Goal: Task Accomplishment & Management: Use online tool/utility

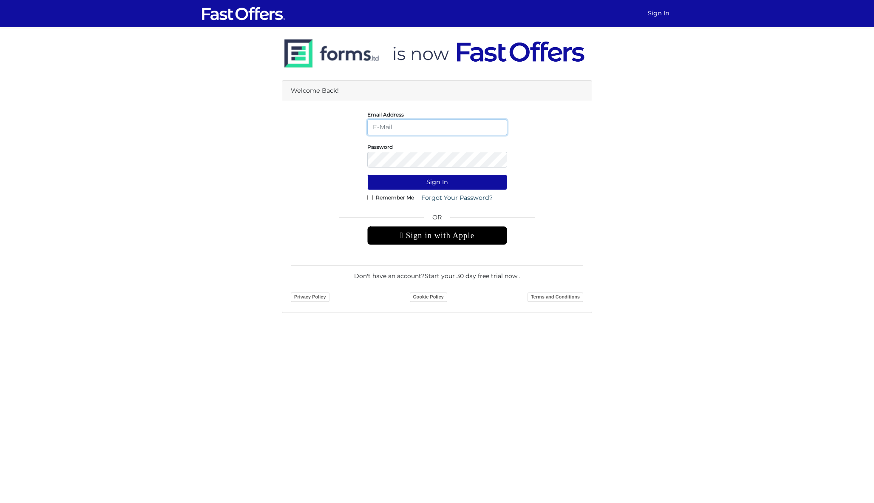
type input "[PERSON_NAME][EMAIL_ADDRESS][DOMAIN_NAME]"
click at [437, 182] on button "Sign In" at bounding box center [437, 182] width 140 height 16
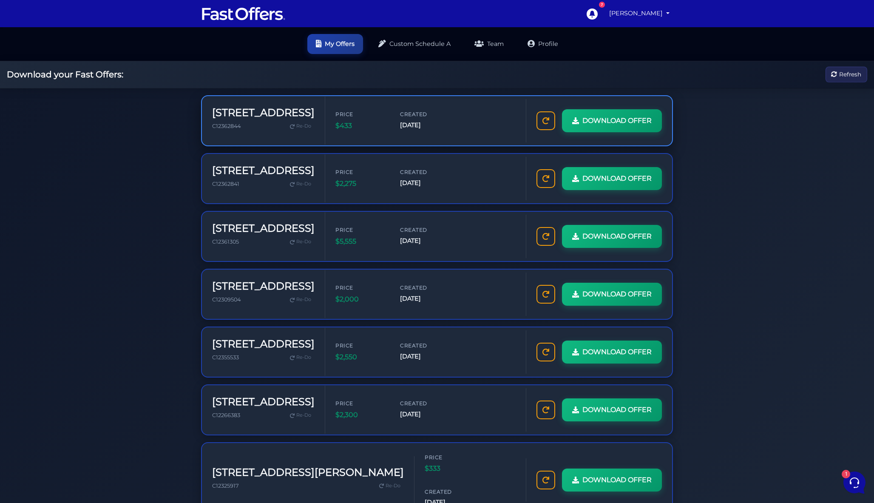
click at [239, 107] on div "11 Yorkville Ave C12362844 Re-Do" at bounding box center [263, 121] width 102 height 28
click at [315, 107] on h3 "11 Yorkville Ave" at bounding box center [263, 113] width 102 height 12
click at [407, 38] on link "Custom Schedule A" at bounding box center [414, 43] width 89 height 20
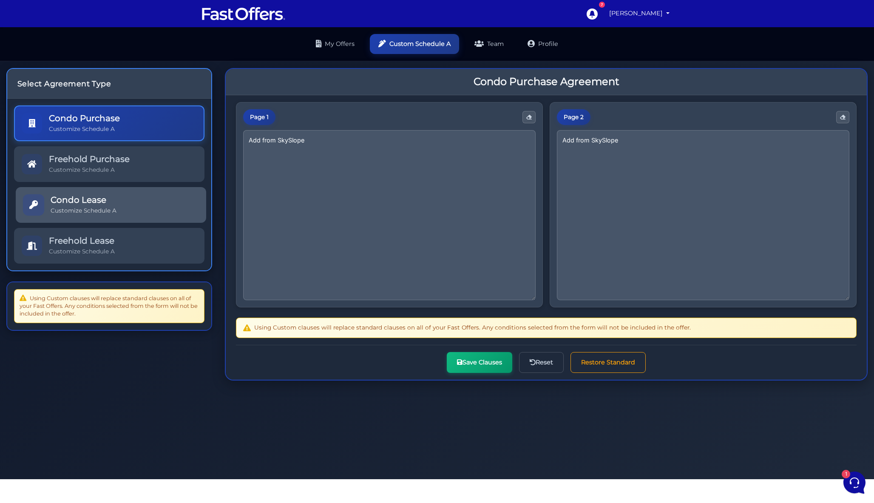
click at [52, 195] on h5 "Condo Lease" at bounding box center [84, 200] width 66 height 10
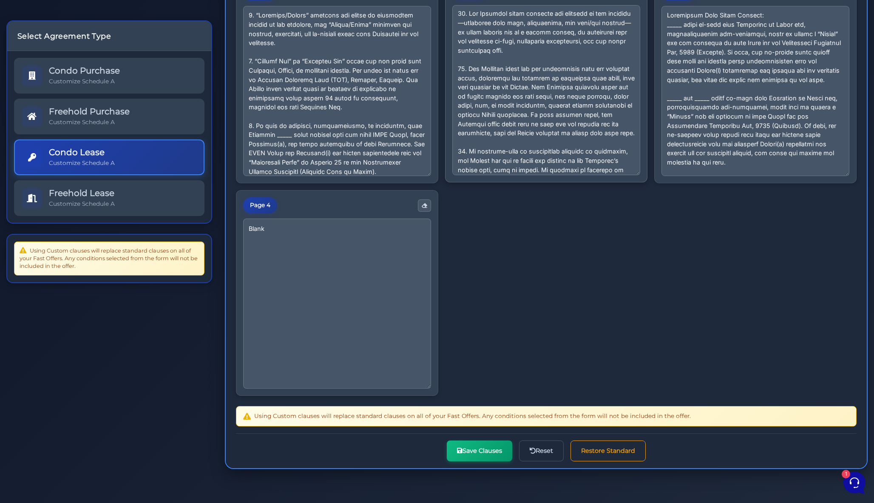
scroll to position [1, 0]
click at [452, 175] on textarea at bounding box center [546, 90] width 188 height 170
click at [640, 175] on textarea at bounding box center [546, 90] width 188 height 170
paste textarea "The parties agree that no verbal statements or representations by the co-operat…"
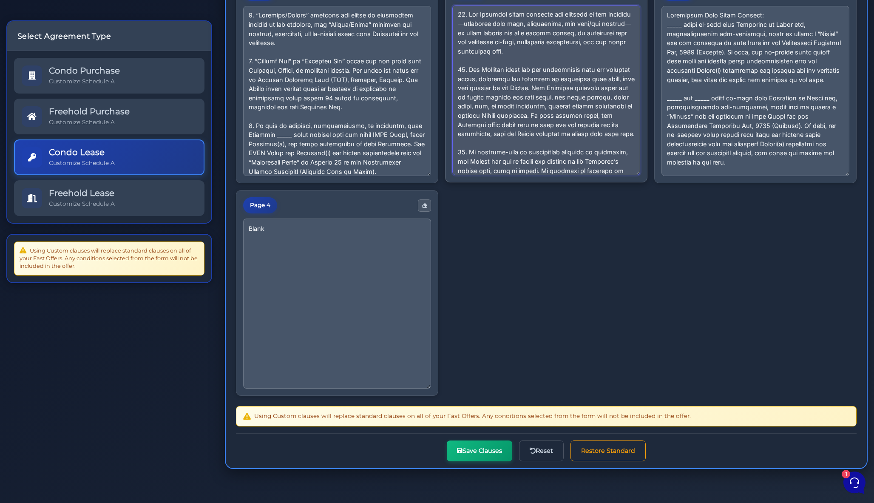
click at [510, 175] on textarea at bounding box center [546, 90] width 188 height 170
click at [583, 175] on textarea at bounding box center [546, 90] width 188 height 170
drag, startPoint x: 738, startPoint y: 333, endPoint x: 210, endPoint y: 311, distance: 529.1
click at [210, 311] on div "Select Agreement Type Condo Purchase Customize Schedule A Freehold Purchase Cus…" at bounding box center [437, 210] width 874 height 546
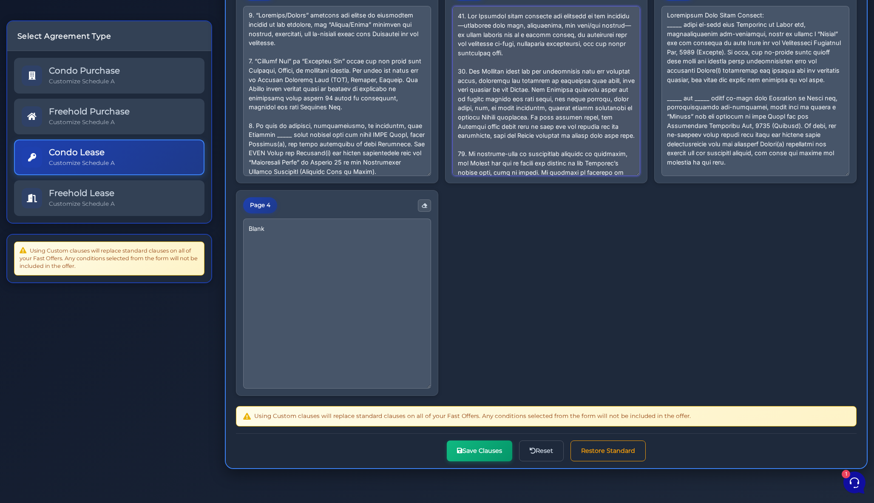
scroll to position [558, 0]
type textarea "10. The Landlord shall maintain the exterior of the property—including lawn car…"
click at [447, 461] on button "Save Clauses" at bounding box center [479, 450] width 65 height 21
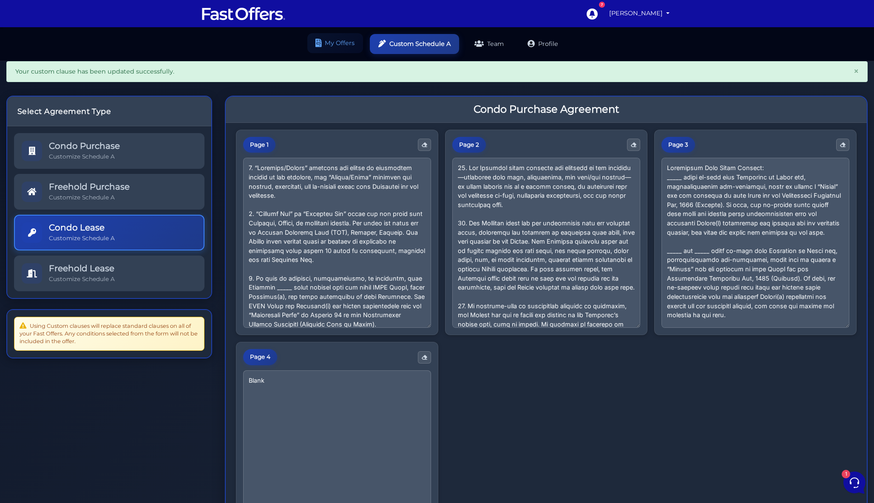
click at [339, 36] on link "My Offers" at bounding box center [335, 43] width 56 height 20
